Goal: Transaction & Acquisition: Purchase product/service

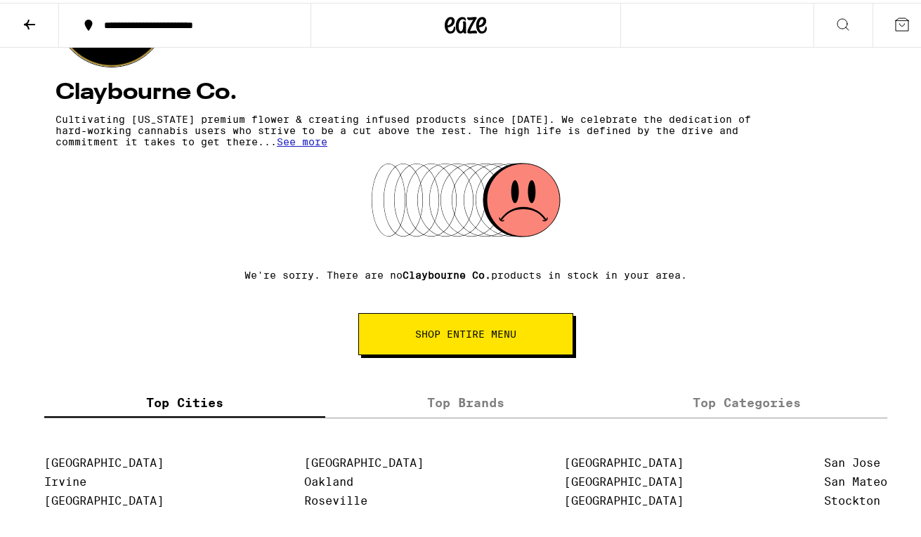
scroll to position [273, 0]
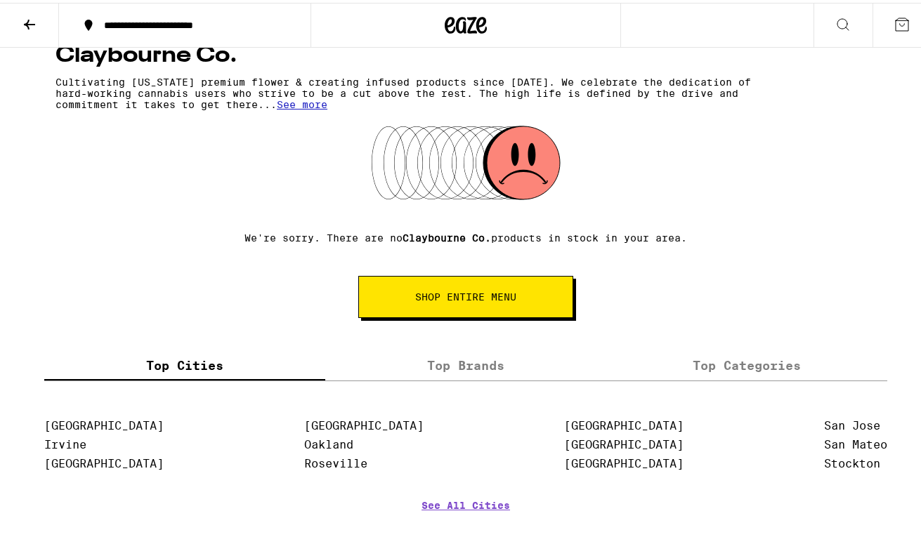
click at [478, 288] on button "SHOP ENTIRE MENU" at bounding box center [465, 294] width 215 height 42
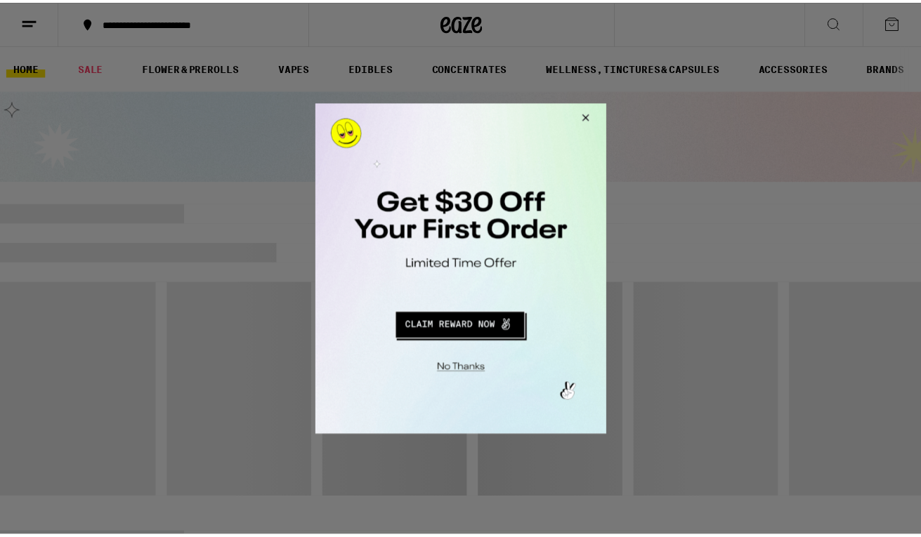
click at [478, 372] on button "Close Modal" at bounding box center [460, 368] width 286 height 22
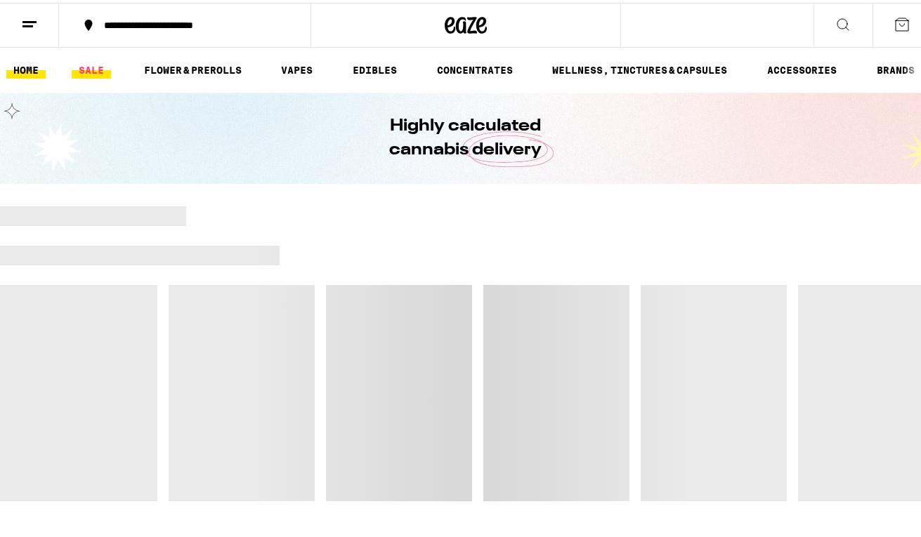
click at [98, 70] on link "SALE" at bounding box center [91, 67] width 39 height 17
click at [835, 20] on icon at bounding box center [843, 21] width 17 height 17
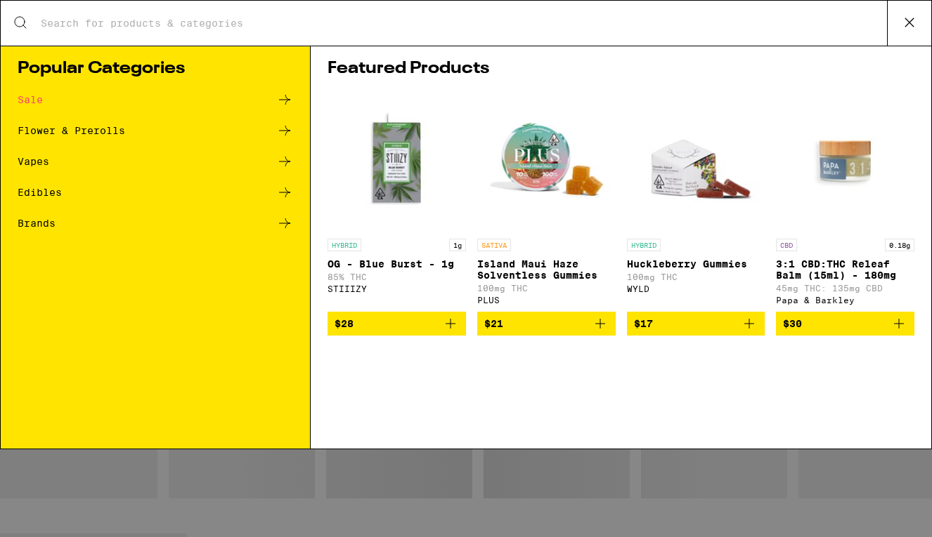
click at [335, 25] on input "Search for Products" at bounding box center [463, 23] width 847 height 13
click at [126, 23] on input "Search for Products" at bounding box center [463, 23] width 847 height 13
click at [902, 23] on icon at bounding box center [909, 22] width 21 height 21
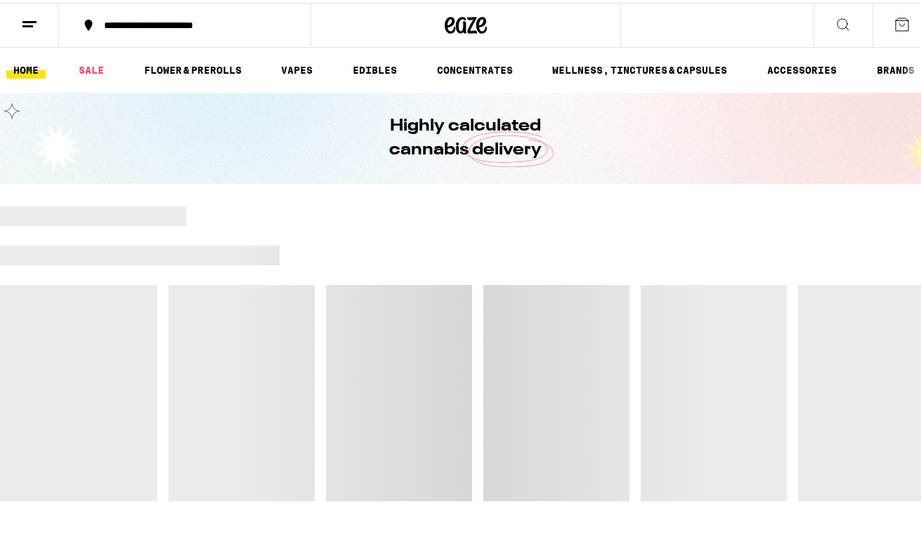
click at [836, 15] on icon at bounding box center [843, 21] width 17 height 17
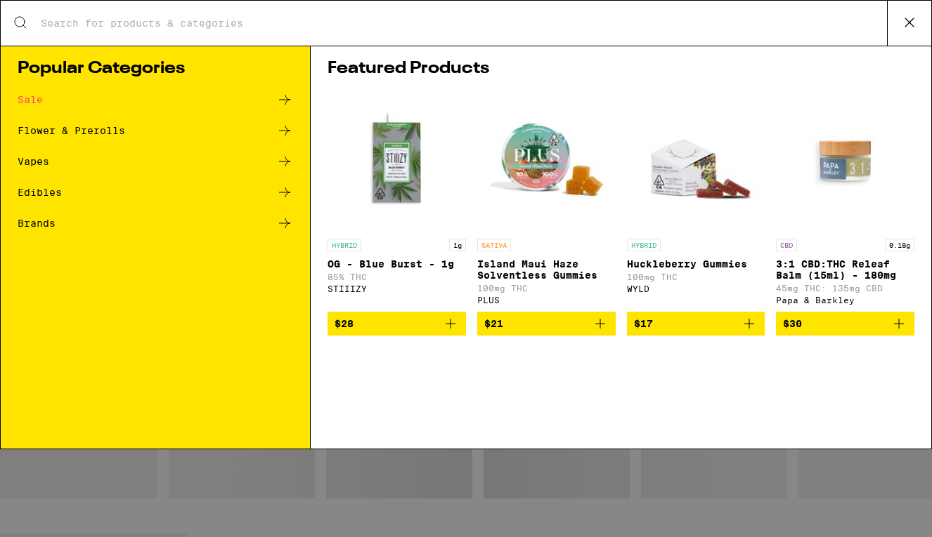
click at [171, 25] on input "Search for Products" at bounding box center [463, 23] width 847 height 13
